Goal: Task Accomplishment & Management: Manage account settings

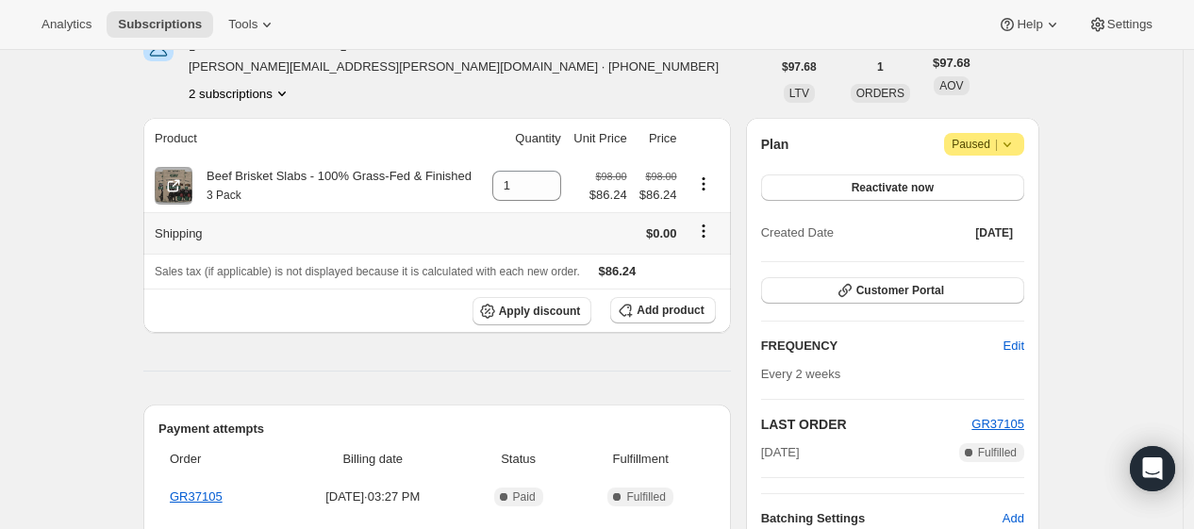
scroll to position [105, 0]
click at [243, 96] on button "2 subscriptions" at bounding box center [240, 94] width 103 height 19
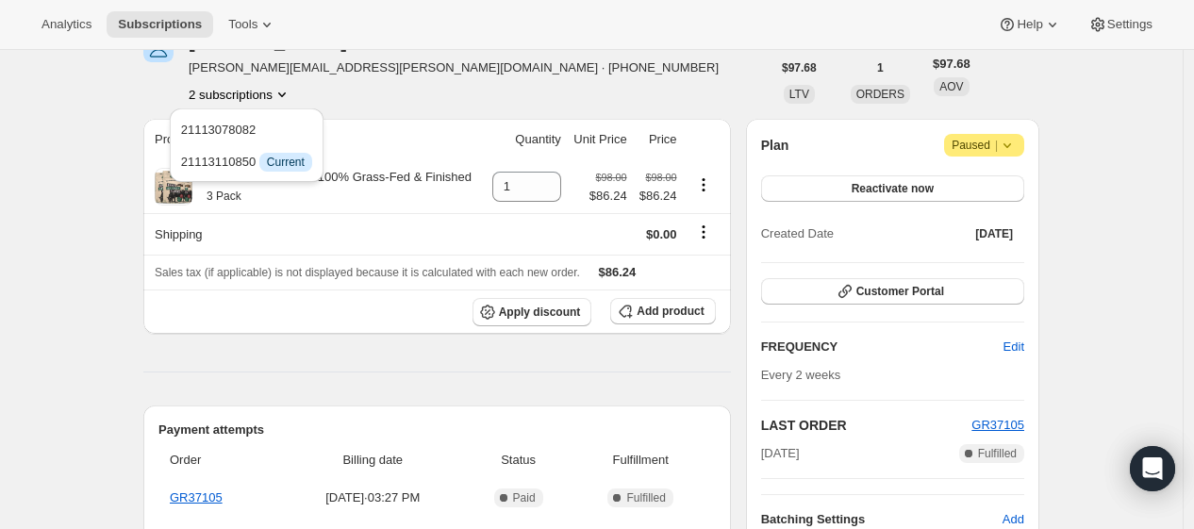
click at [120, 378] on div "Subscription #21113110850. This page is ready Subscription #21113110850 Success…" at bounding box center [591, 512] width 1183 height 1134
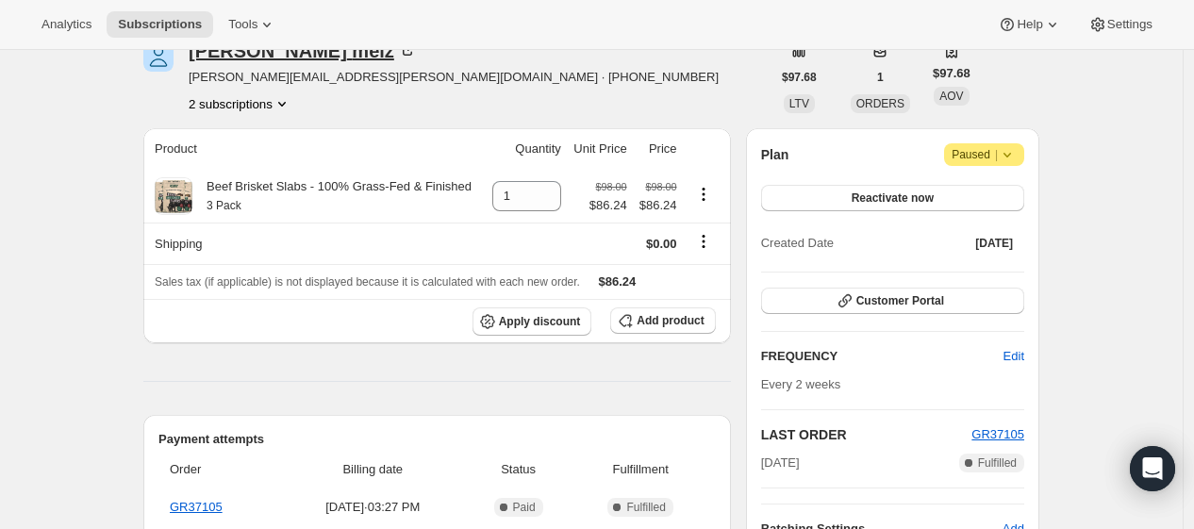
scroll to position [0, 0]
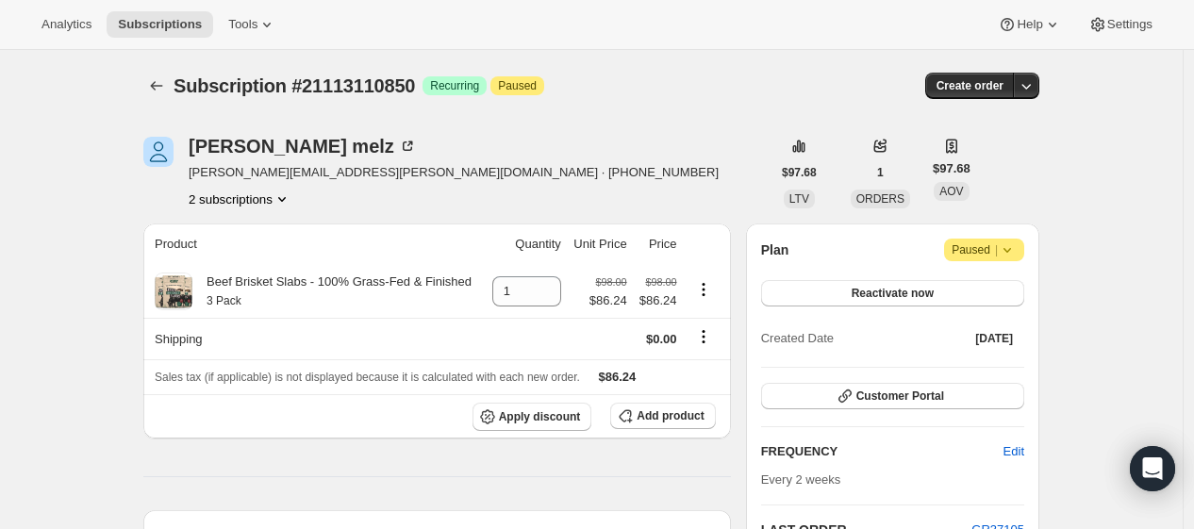
click at [253, 198] on button "2 subscriptions" at bounding box center [240, 199] width 103 height 19
click at [245, 235] on span "21113078082" at bounding box center [218, 234] width 75 height 14
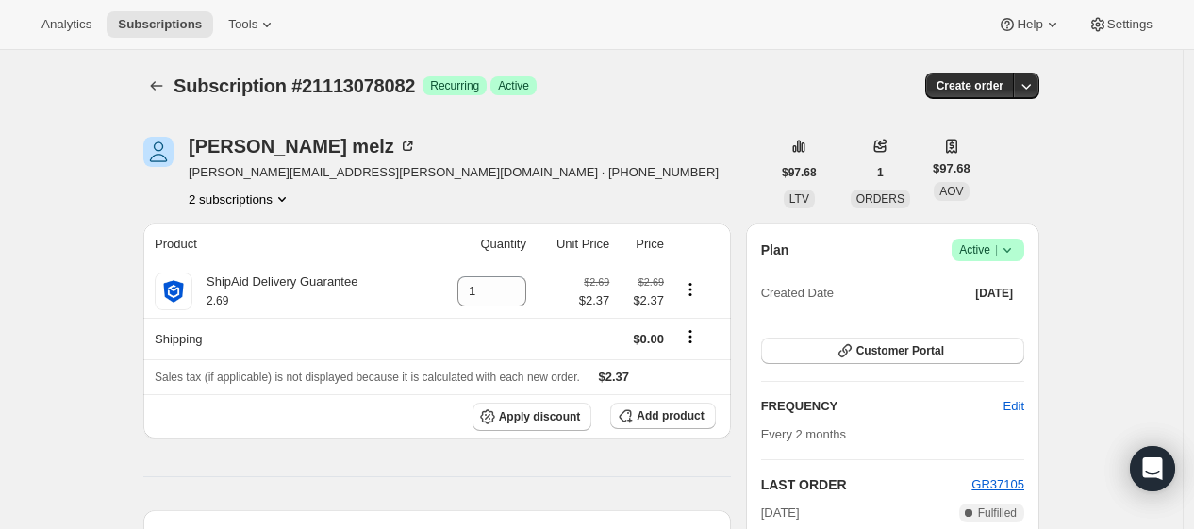
click at [1013, 254] on icon at bounding box center [1007, 250] width 19 height 19
click at [993, 288] on span "Pause subscription" at bounding box center [993, 286] width 104 height 14
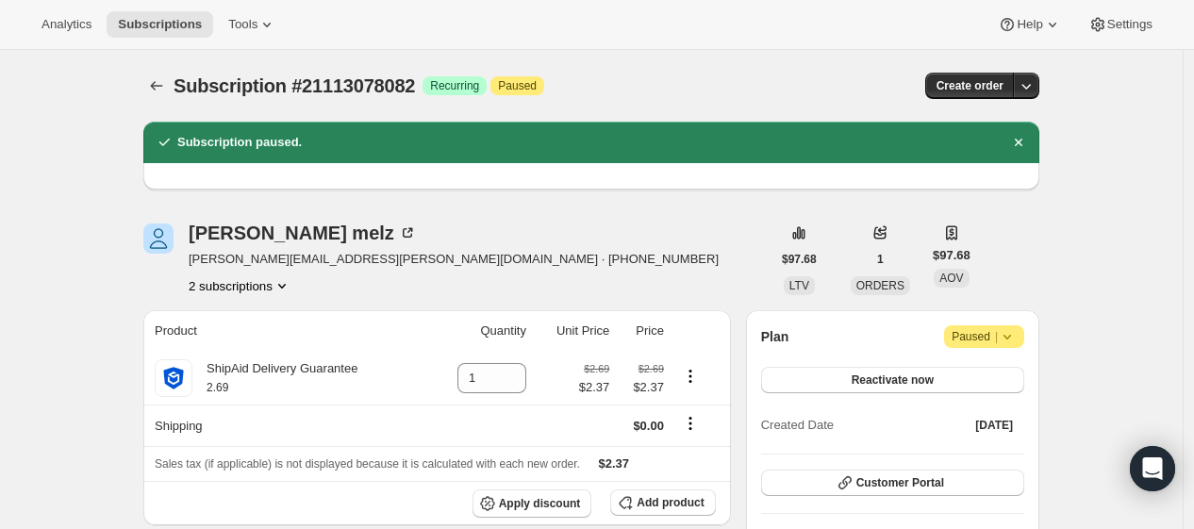
scroll to position [105, 0]
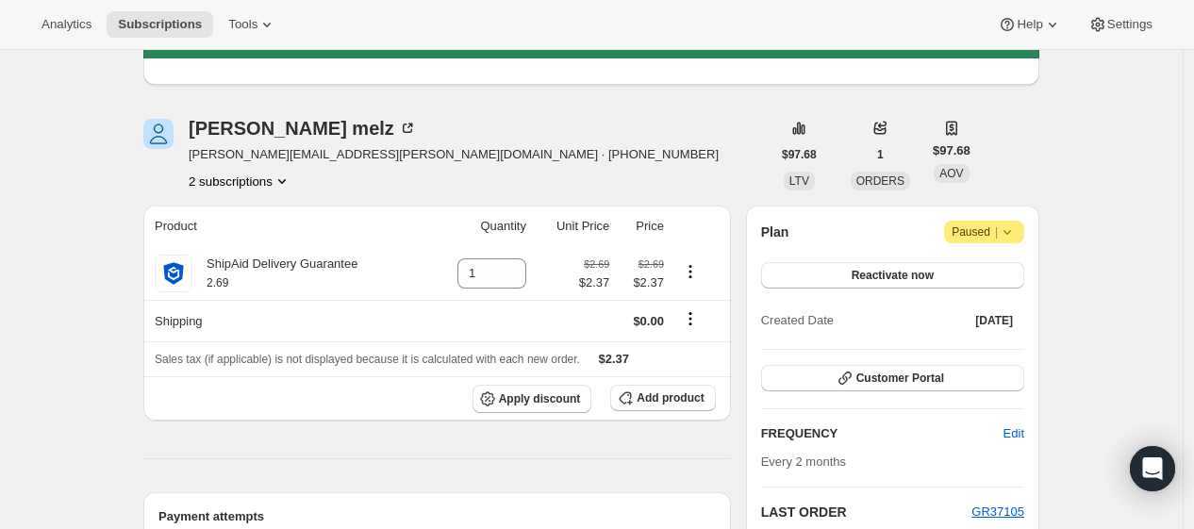
click at [277, 181] on icon "Product actions" at bounding box center [282, 181] width 19 height 19
click at [245, 233] on button "21113110850" at bounding box center [246, 248] width 142 height 30
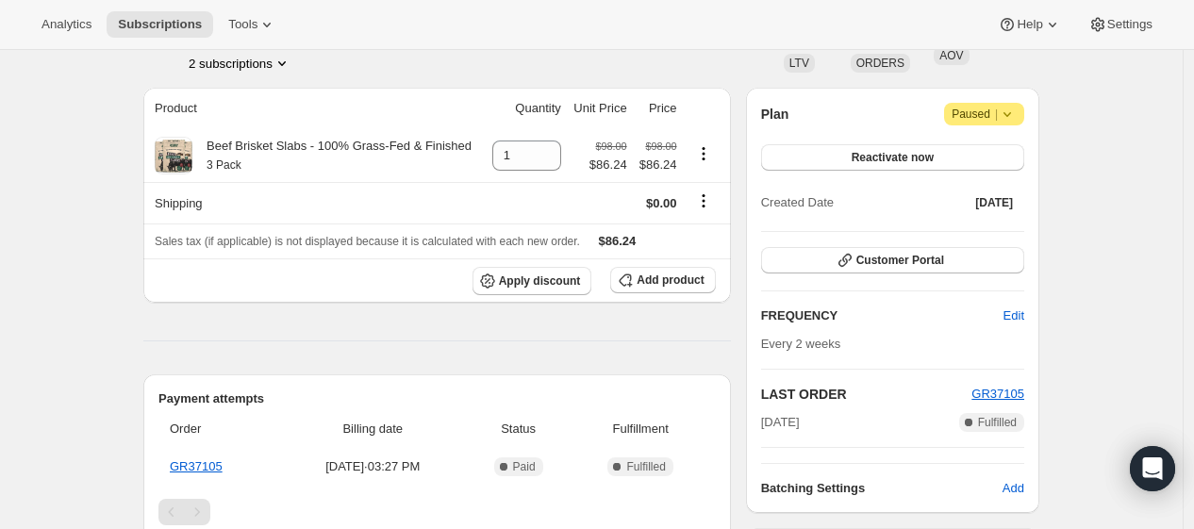
scroll to position [314, 0]
